Goal: Navigation & Orientation: Find specific page/section

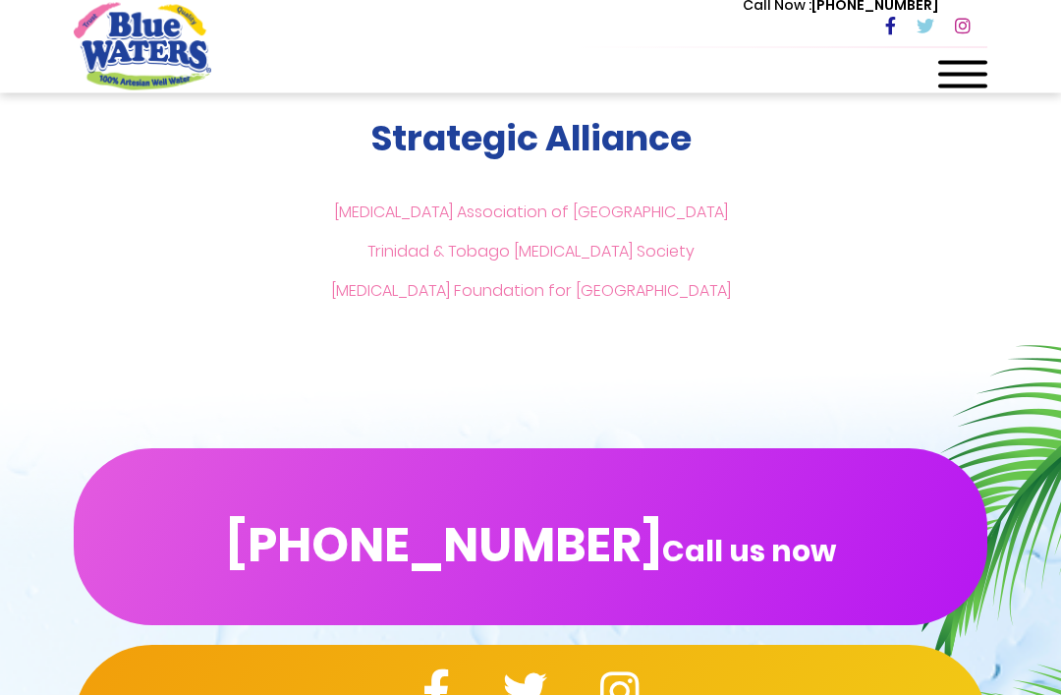
scroll to position [4639, 0]
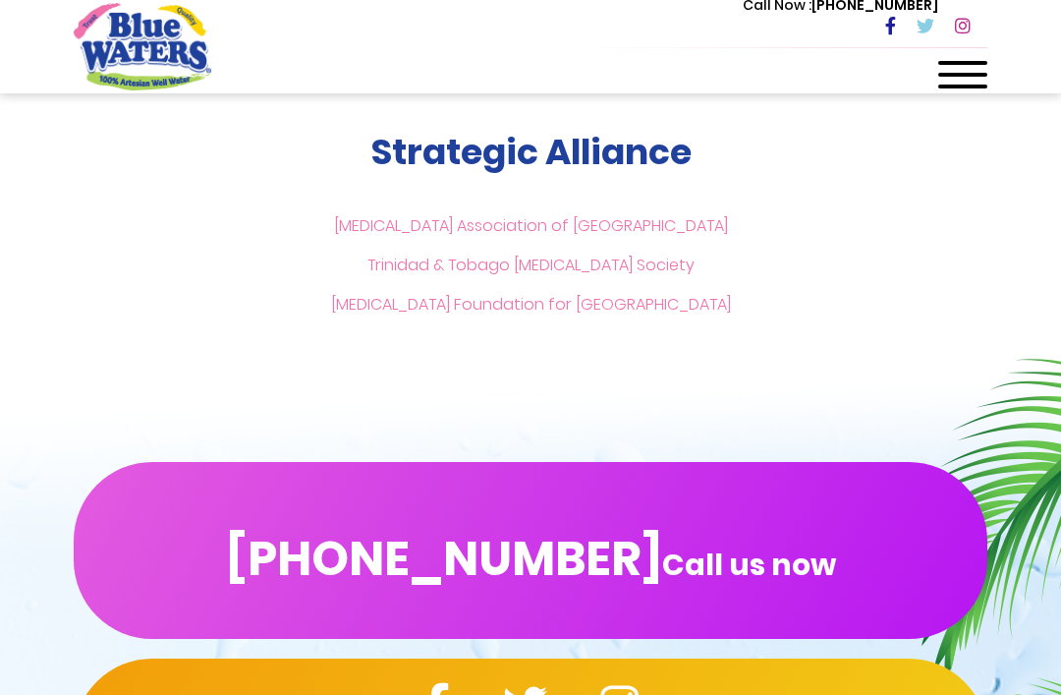
click at [947, 77] on div at bounding box center [962, 80] width 49 height 39
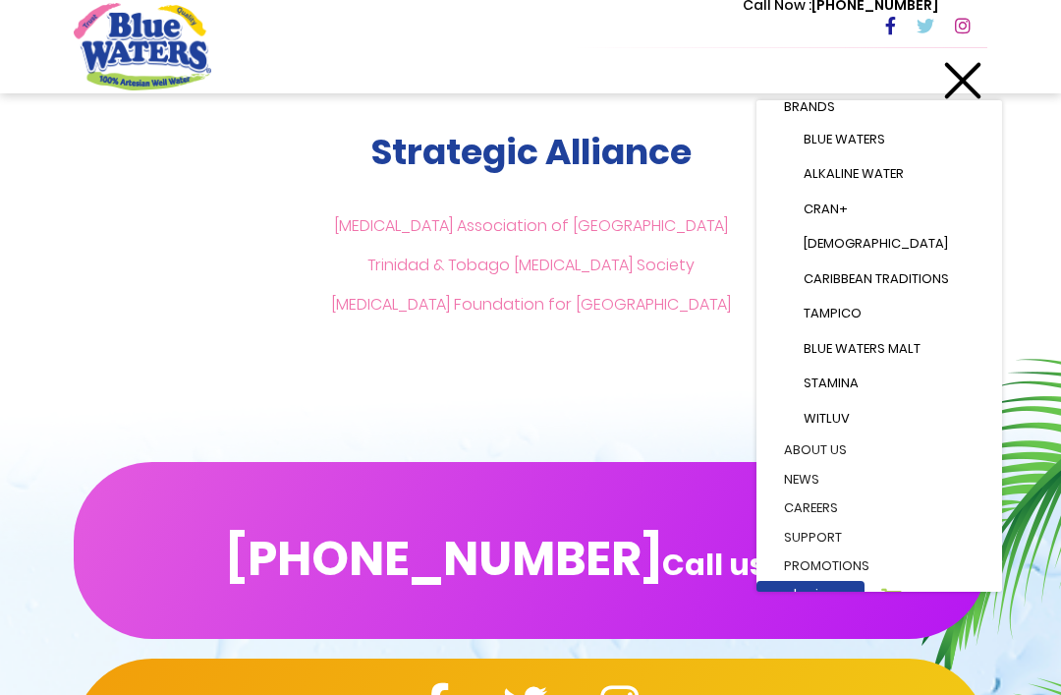
scroll to position [218, 0]
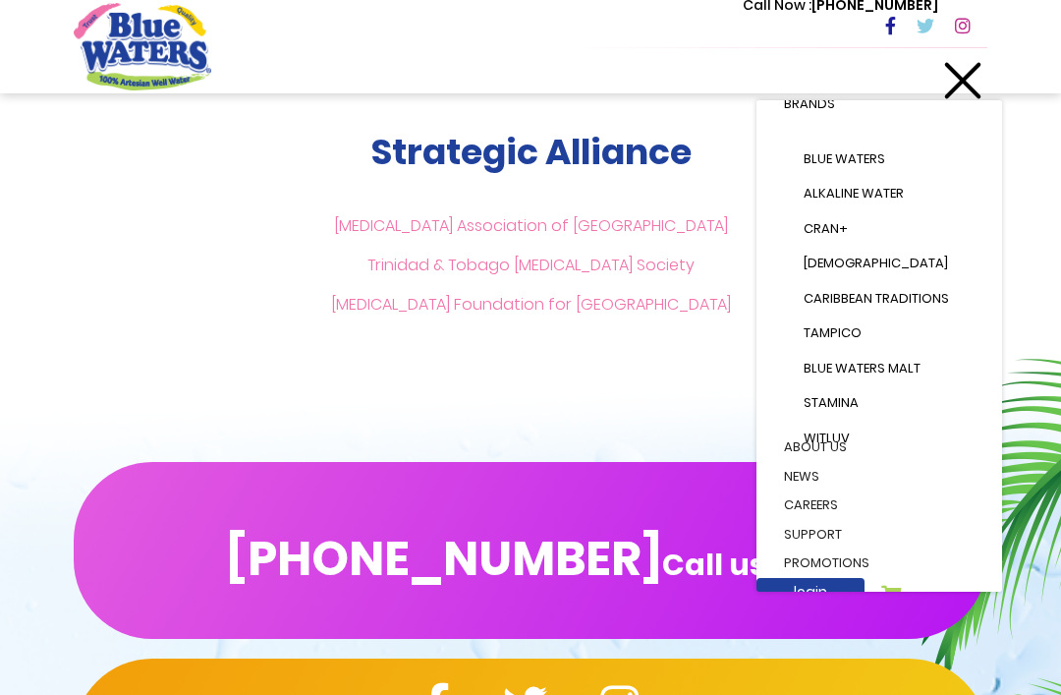
click at [882, 211] on link "Cran+" at bounding box center [889, 228] width 210 height 35
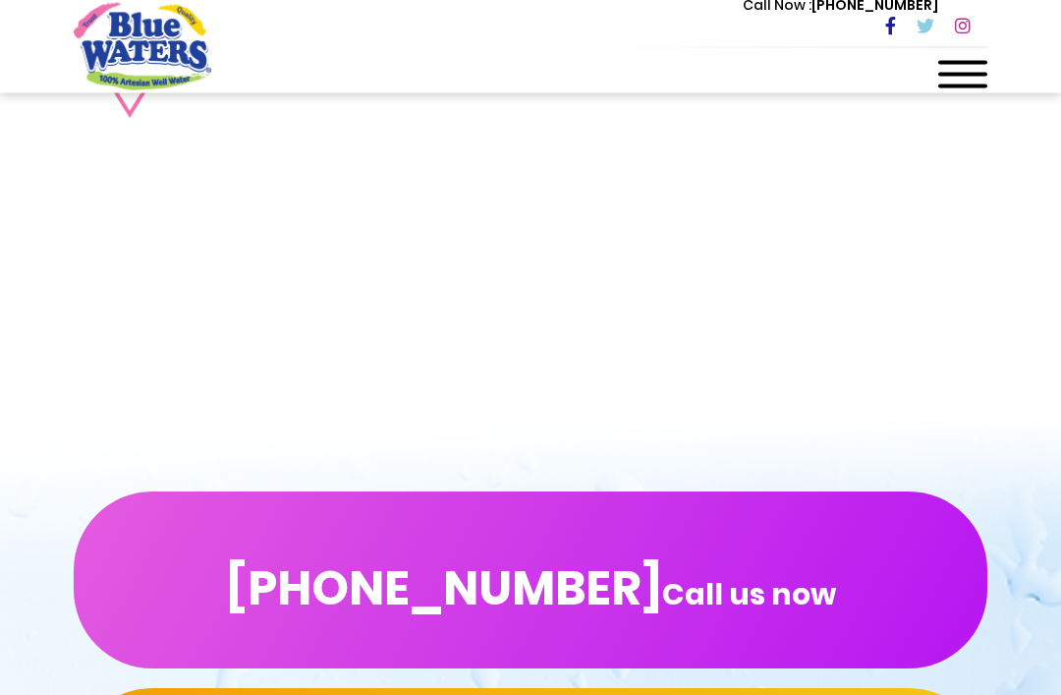
scroll to position [2504, 0]
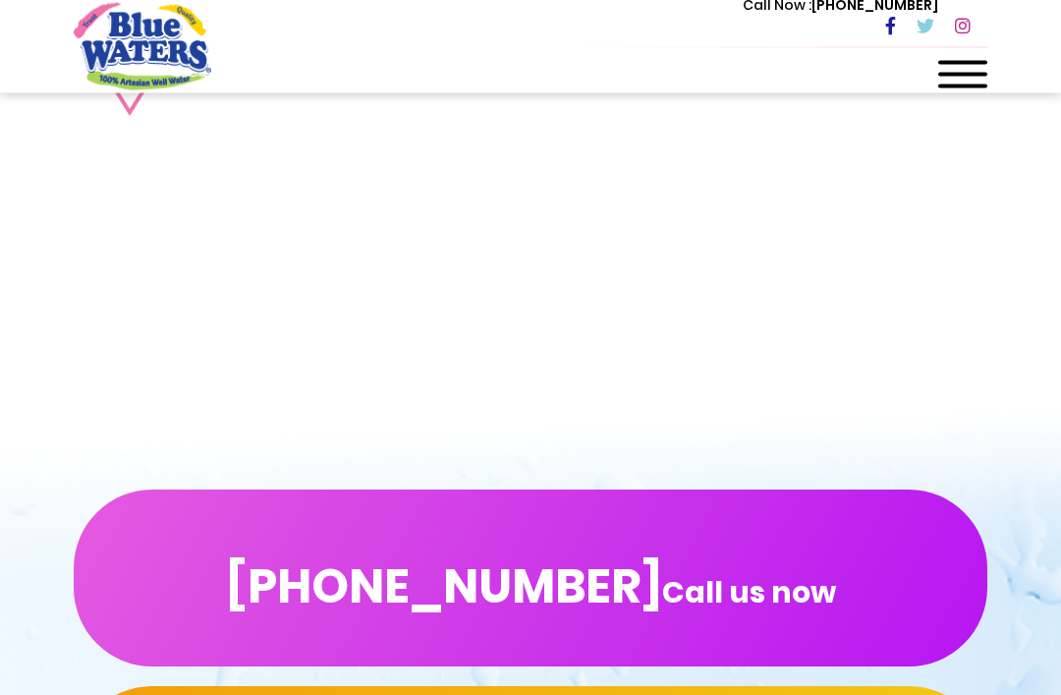
click at [419, 475] on div "[PHONE_NUMBER] Call us now Follow us for latest updates" at bounding box center [530, 677] width 1061 height 531
click at [186, 522] on button "[PHONE_NUMBER] Call us now" at bounding box center [531, 578] width 914 height 177
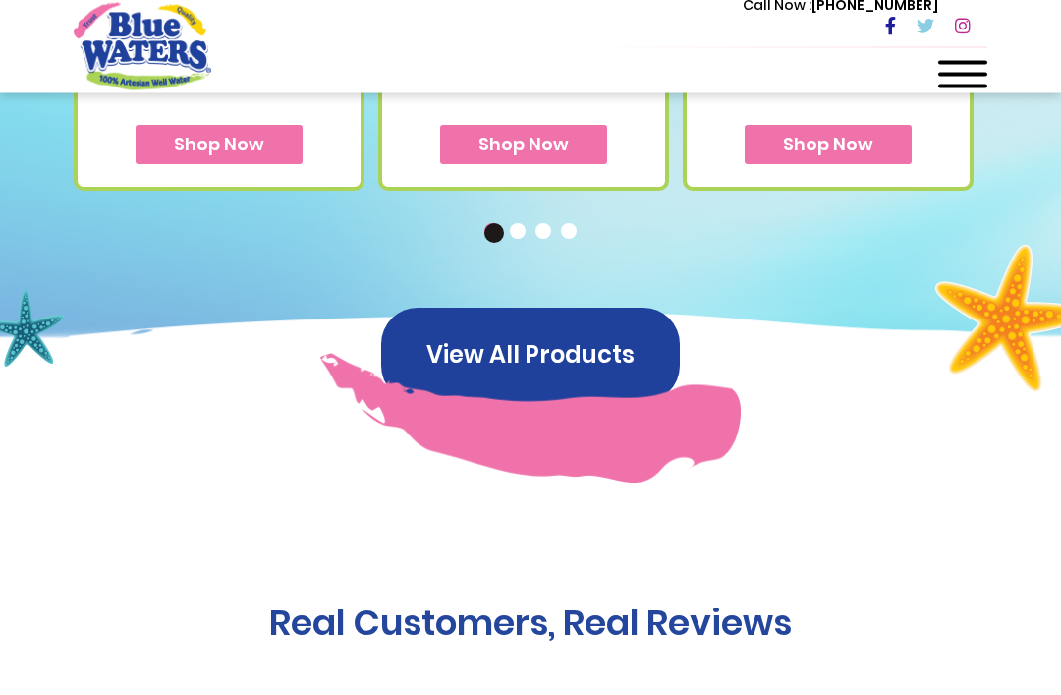
scroll to position [1583, 0]
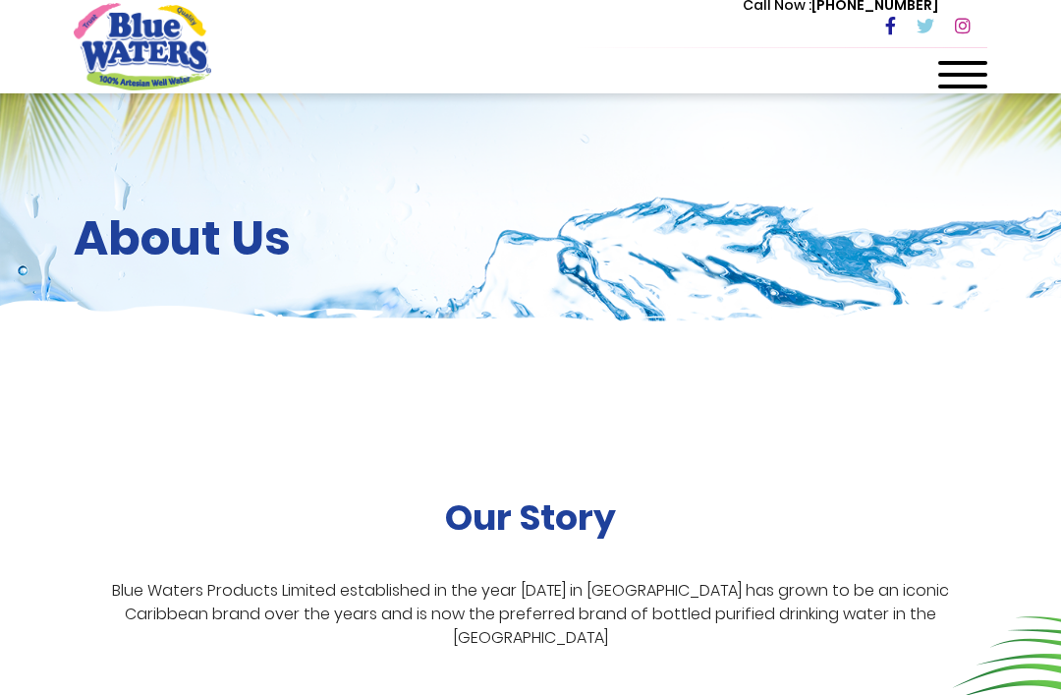
scroll to position [4639, 0]
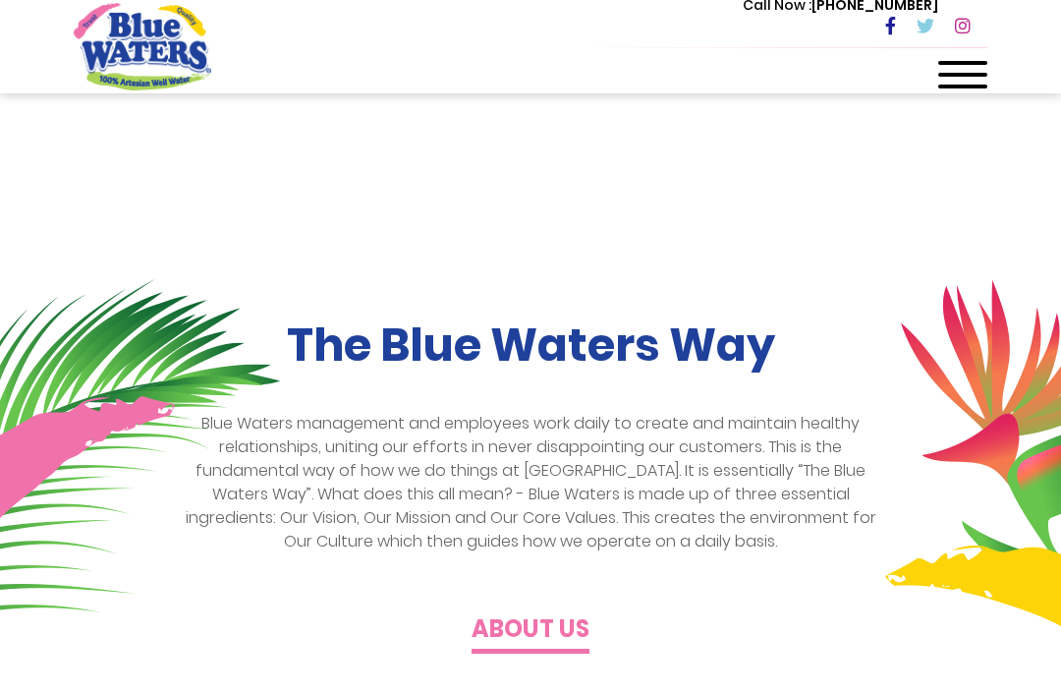
scroll to position [220, 0]
